Goal: Obtain resource: Obtain resource

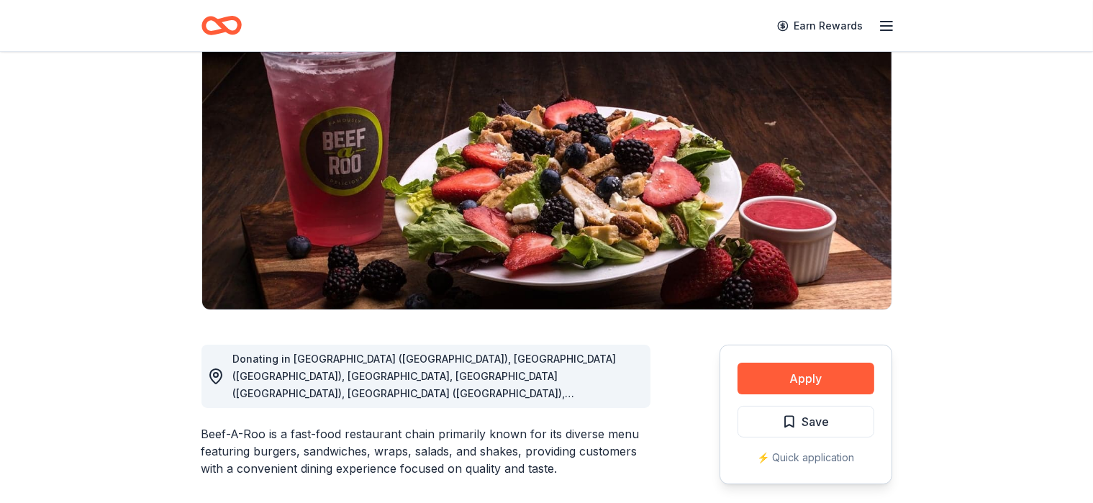
scroll to position [115, 0]
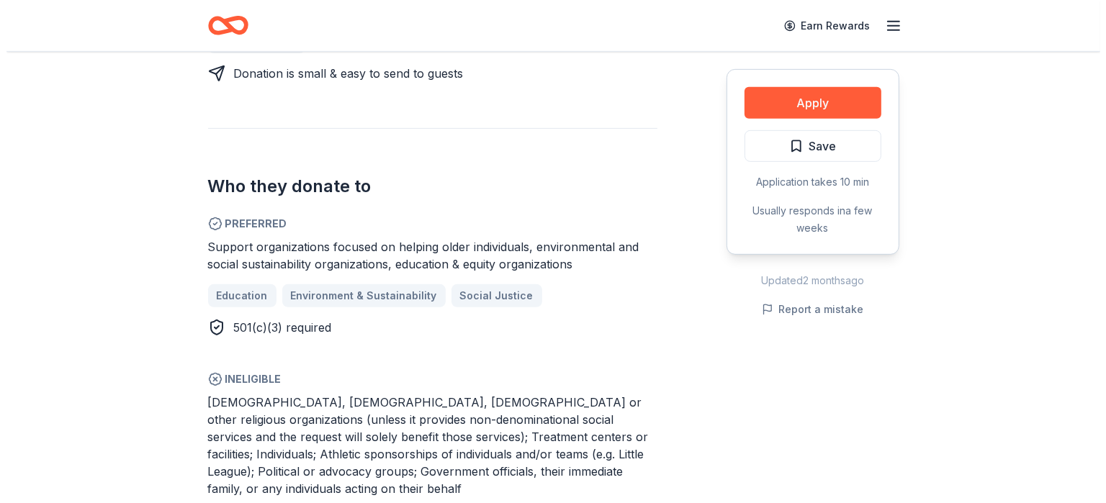
scroll to position [730, 0]
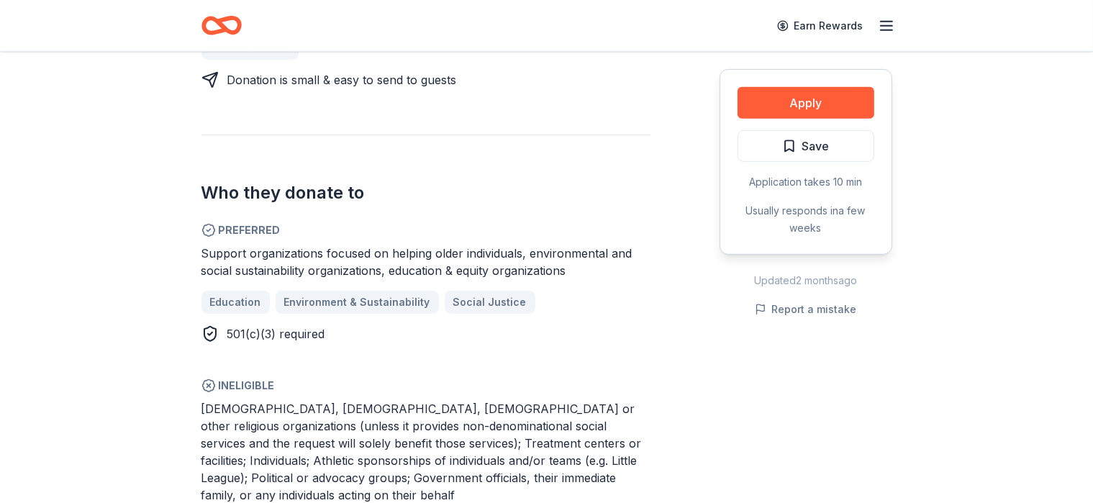
click at [399, 291] on div "Education Environment & Sustainability Social Justice" at bounding box center [426, 302] width 449 height 23
click at [821, 104] on button "Apply" at bounding box center [806, 103] width 137 height 32
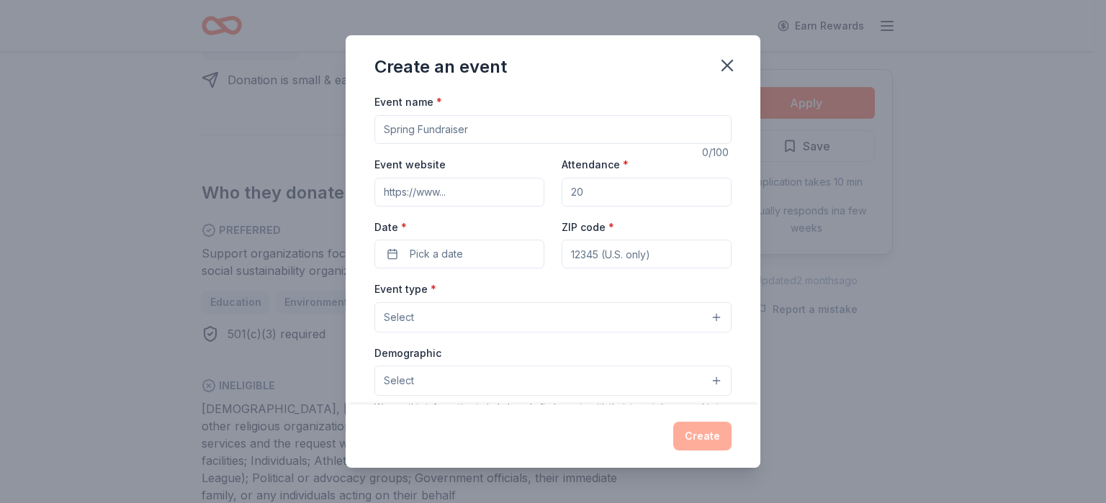
click at [544, 179] on div "Event website Attendance * Date * Pick a date ZIP code *" at bounding box center [552, 211] width 357 height 113
